Goal: Task Accomplishment & Management: Use online tool/utility

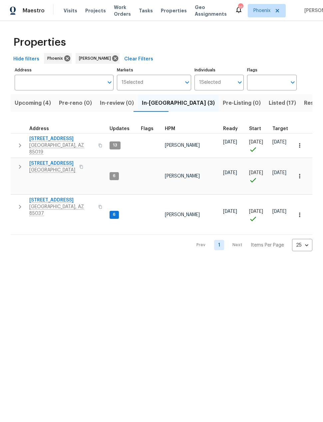
click at [113, 212] on span "6" at bounding box center [114, 215] width 8 height 6
click at [60, 197] on span "8920 W Monterey Way" at bounding box center [61, 200] width 65 height 7
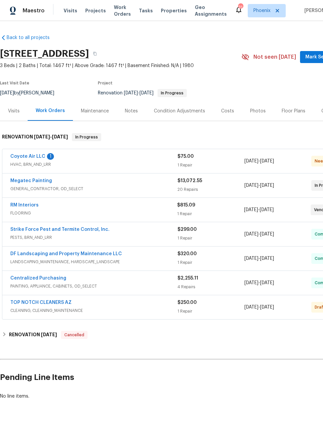
click at [35, 152] on div "Coyote Air LLC 1 HVAC, BRN_AND_LRR $75.00 1 Repair 8/25/2025 - 8/27/2025 Needs …" at bounding box center [188, 161] width 372 height 24
click at [34, 155] on link "Coyote Air LLC" at bounding box center [27, 156] width 35 height 5
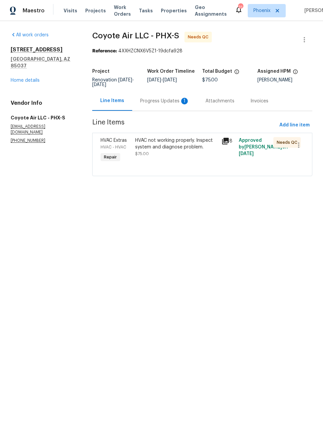
click at [172, 101] on div "Progress Updates 1" at bounding box center [164, 101] width 49 height 7
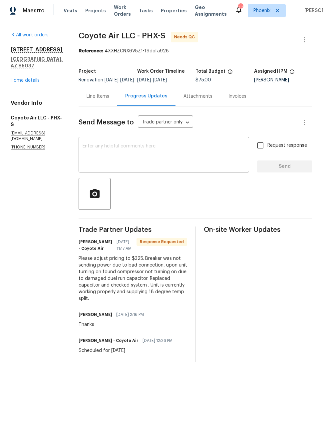
click at [176, 161] on textarea at bounding box center [164, 155] width 163 height 23
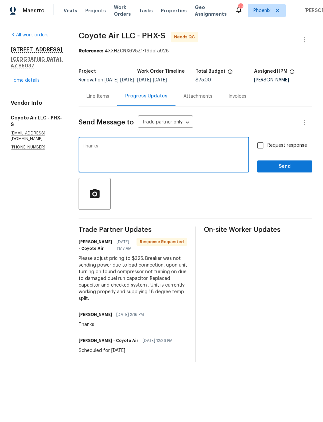
type textarea "Thanks"
click at [289, 166] on button "Send" at bounding box center [284, 166] width 55 height 12
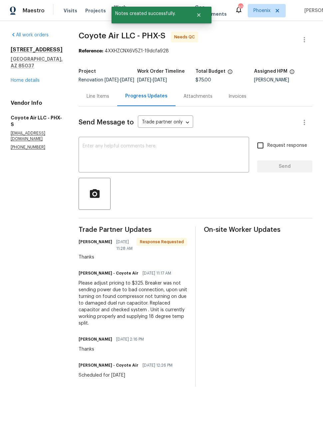
click at [91, 100] on div "Line Items" at bounding box center [98, 96] width 23 height 7
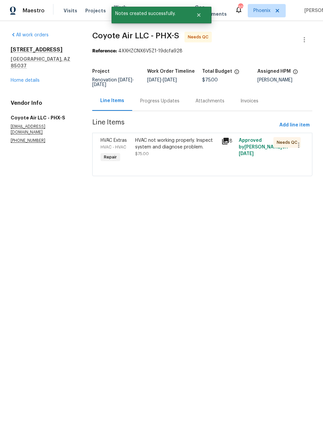
click at [160, 151] on div "HVAC not working properly. Inspect system and diagnose problem. $75.00" at bounding box center [176, 147] width 83 height 20
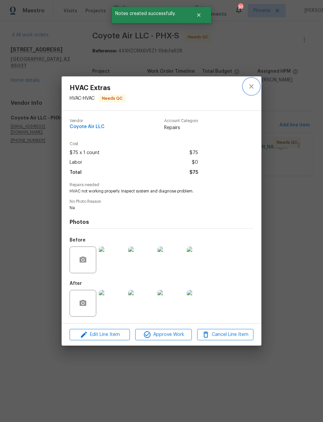
click at [255, 84] on icon "close" at bounding box center [252, 86] width 8 height 8
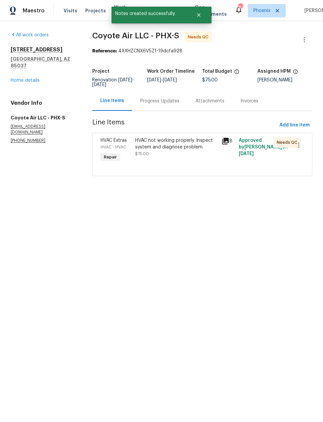
click at [158, 103] on div "Progress Updates" at bounding box center [159, 101] width 39 height 7
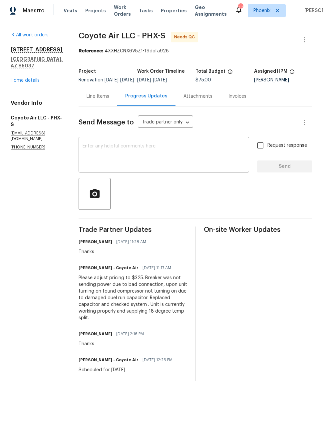
click at [141, 296] on div "Please adjust pricing to $325. Breaker was not sending power due to bad connect…" at bounding box center [133, 297] width 109 height 47
click at [144, 296] on div "Please adjust pricing to $325. Breaker was not sending power due to bad connect…" at bounding box center [133, 297] width 109 height 47
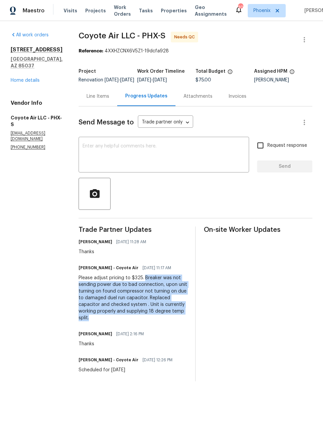
copy div "Breaker was not sending power due to bad connection, upon unit turning on found…"
click at [97, 98] on div "Line Items" at bounding box center [98, 96] width 23 height 7
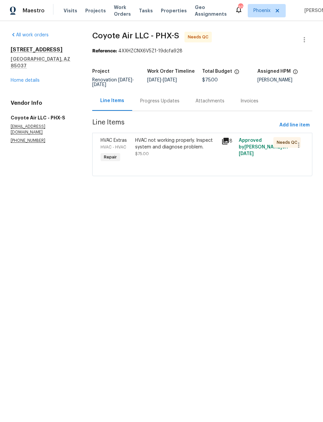
click at [178, 154] on div "HVAC not working properly. Inspect system and diagnose problem. $75.00" at bounding box center [176, 147] width 83 height 20
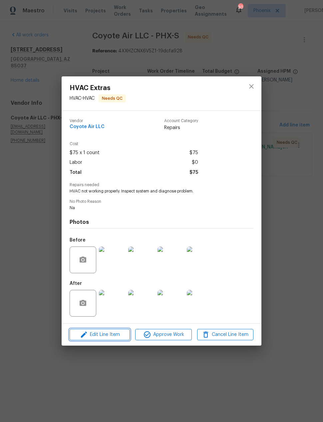
click at [110, 332] on span "Edit Line Item" at bounding box center [100, 334] width 56 height 8
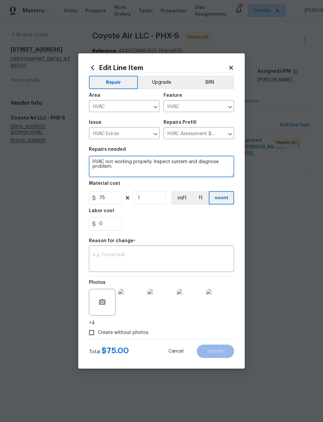
click at [139, 164] on textarea "HVAC not working properly. Inspect system and diagnose problem." at bounding box center [161, 166] width 145 height 21
click at [130, 170] on textarea "HVAC not working properly. Inspect system and diagnose problem." at bounding box center [161, 166] width 145 height 21
paste textarea "Breaker was not sending power due to bad connection, upon unit turning on found…"
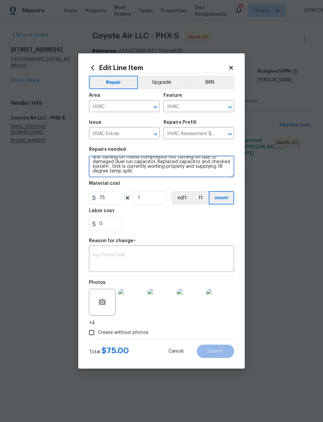
type textarea "HVAC not working properly. Inspect system and diagnose problem. Breaker was not…"
click at [107, 197] on input "75" at bounding box center [105, 197] width 33 height 13
type input "325"
click at [203, 224] on div "0" at bounding box center [161, 223] width 145 height 13
click at [92, 329] on input "Create without photos" at bounding box center [91, 332] width 13 height 13
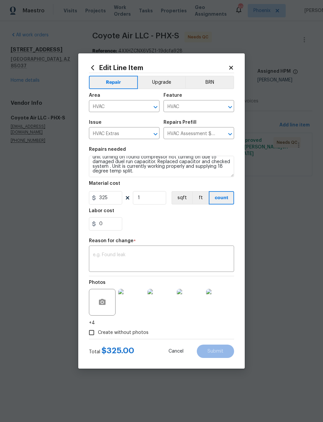
checkbox input "false"
click at [206, 254] on textarea at bounding box center [161, 259] width 137 height 14
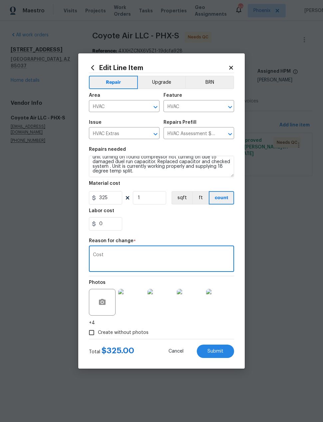
type textarea "Cost"
click at [216, 229] on div "0" at bounding box center [161, 223] width 145 height 13
click at [218, 350] on span "Submit" at bounding box center [216, 351] width 16 height 5
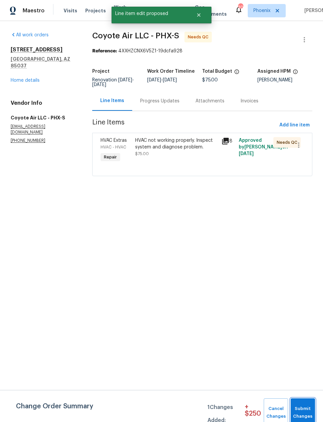
click at [307, 407] on span "Submit Changes" at bounding box center [303, 412] width 18 height 15
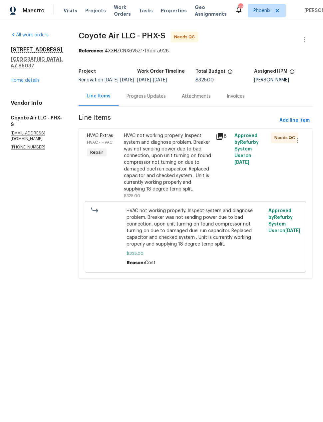
click at [142, 100] on div "Progress Updates" at bounding box center [146, 96] width 39 height 7
